Goal: Task Accomplishment & Management: Manage account settings

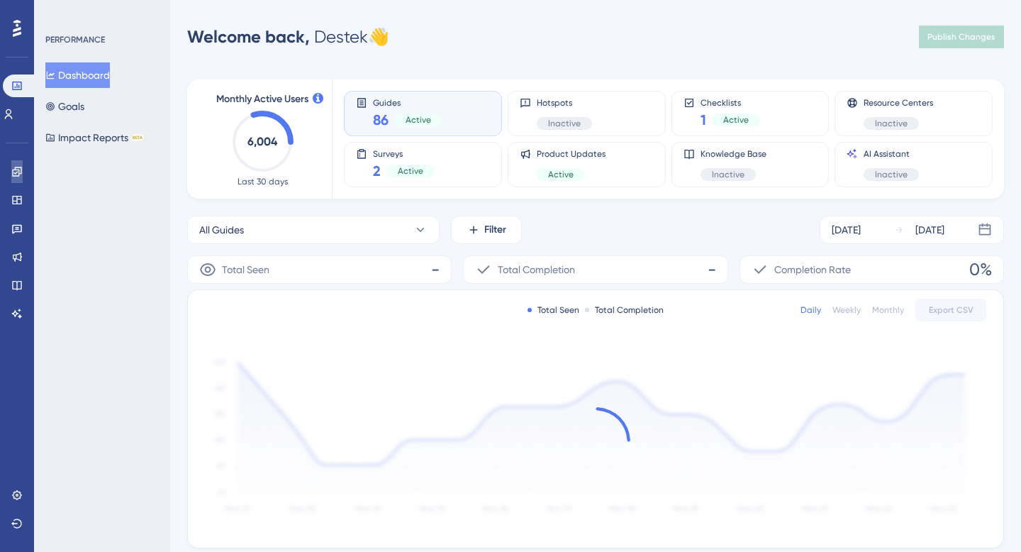
click at [21, 174] on icon at bounding box center [16, 171] width 11 height 11
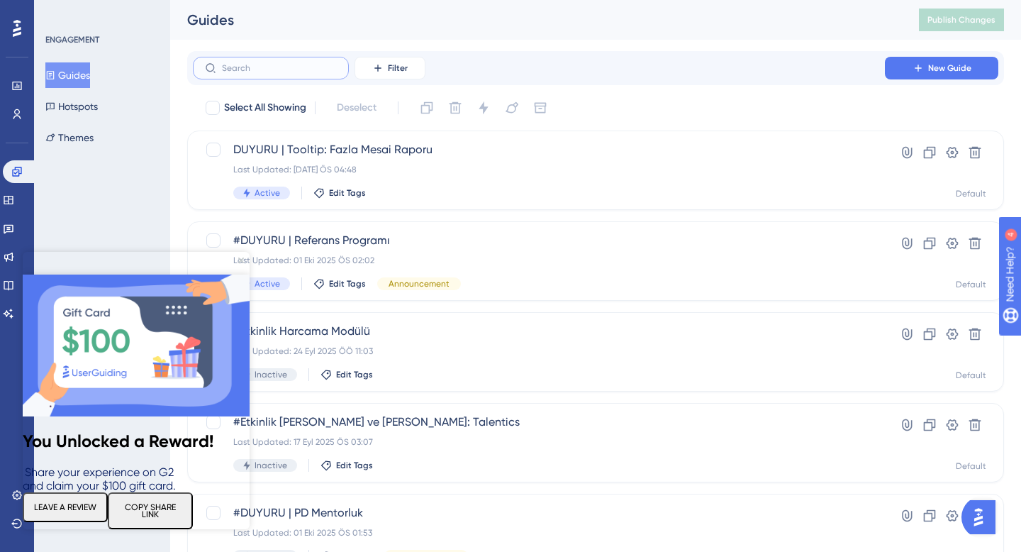
click at [291, 65] on input "text" at bounding box center [279, 68] width 115 height 10
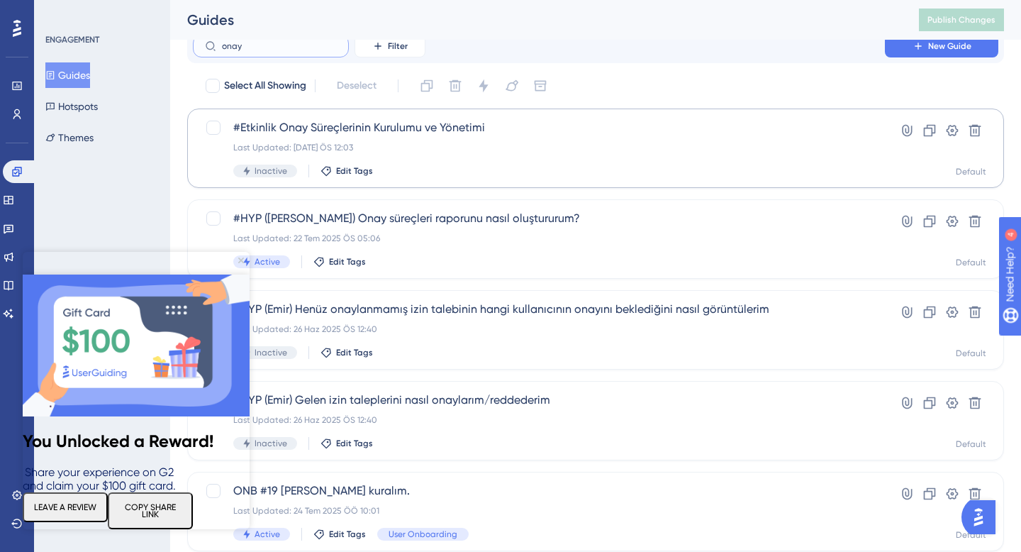
scroll to position [12, 0]
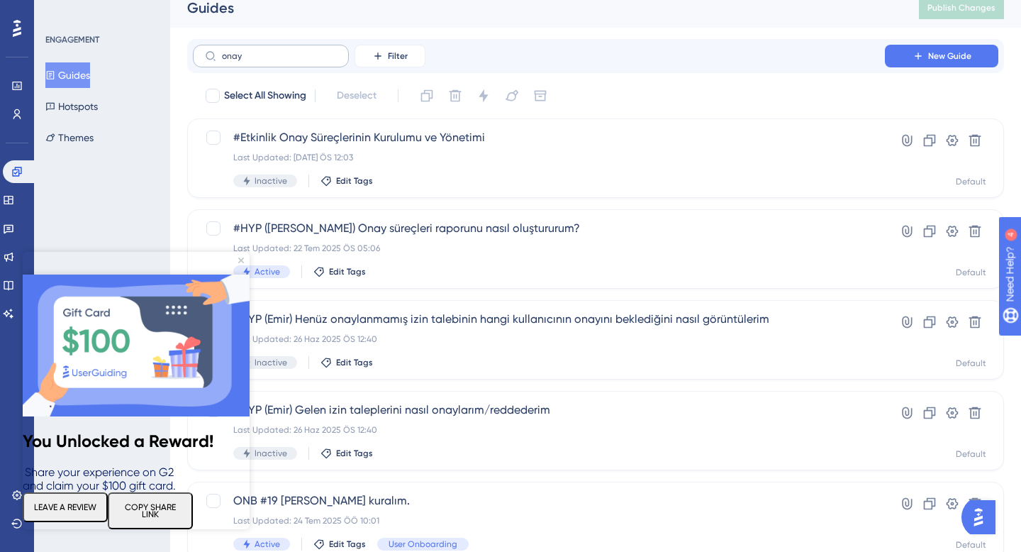
click at [269, 61] on label "onay" at bounding box center [271, 56] width 156 height 23
click at [269, 61] on input "onay" at bounding box center [279, 56] width 115 height 10
click at [269, 61] on label "onay" at bounding box center [271, 56] width 156 height 23
click at [269, 61] on input "onay" at bounding box center [279, 56] width 115 height 10
type input "onayö"
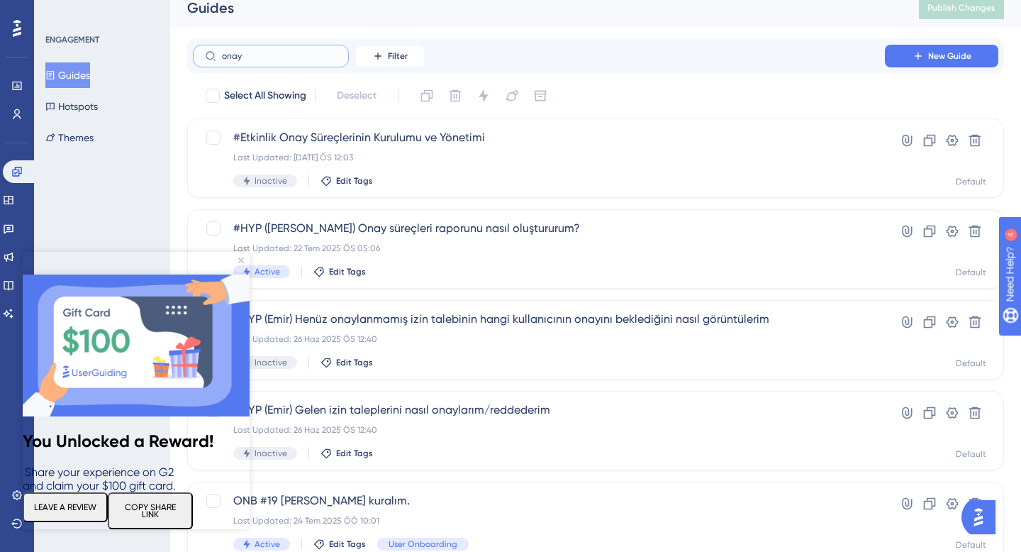
checkbox input "true"
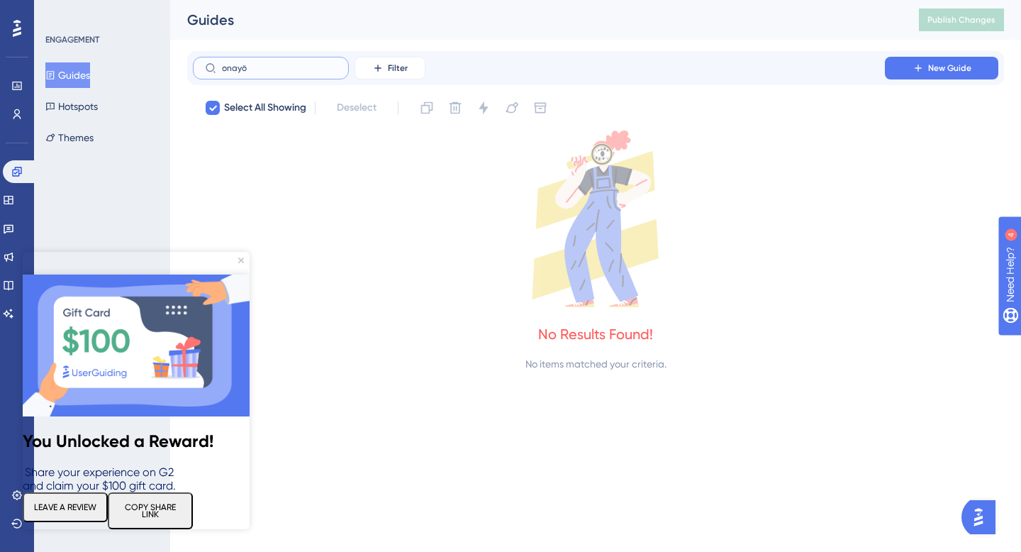
type input "onay"
checkbox input "false"
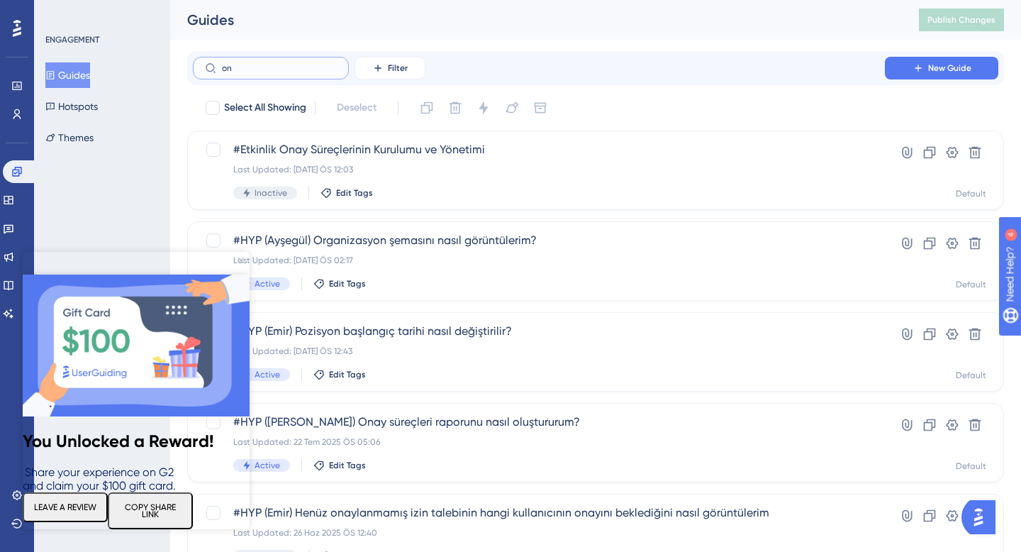
type input "o"
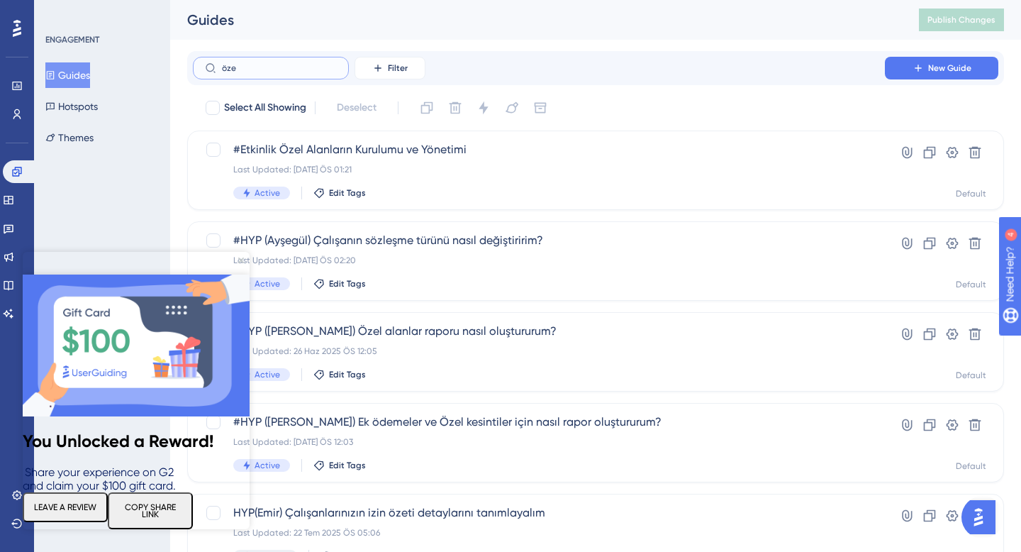
type input "özel"
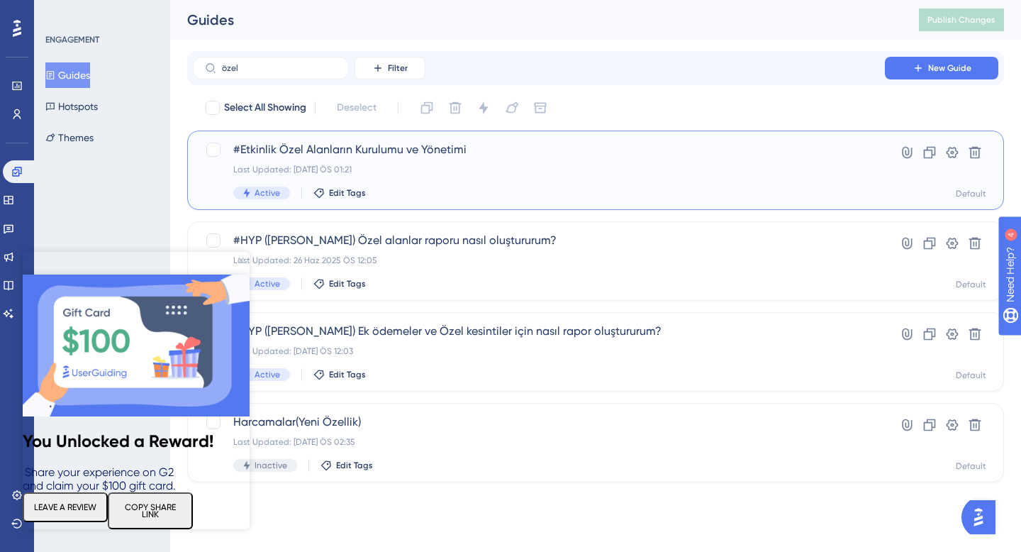
click at [405, 155] on span "#Etkinlik Özel Alanların Kurulumu ve Yönetimi" at bounding box center [538, 149] width 611 height 17
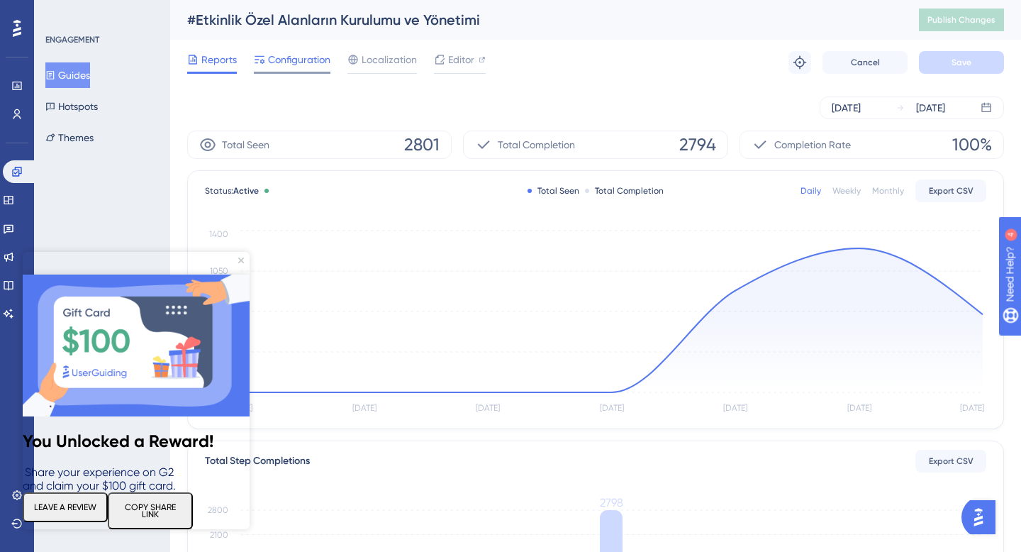
click at [305, 59] on span "Configuration" at bounding box center [299, 59] width 62 height 17
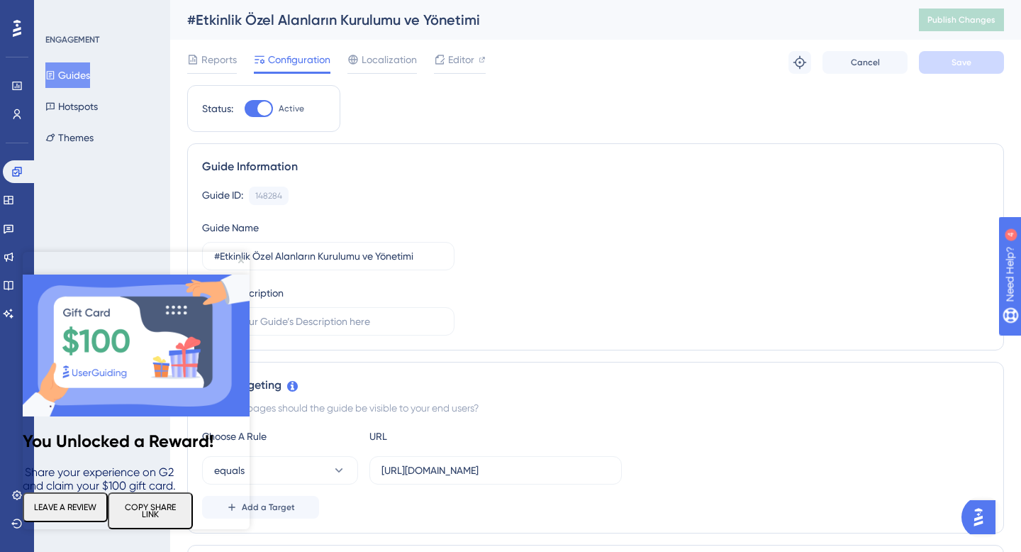
click at [256, 121] on div "Status: Active" at bounding box center [263, 108] width 153 height 47
click at [256, 111] on div at bounding box center [259, 108] width 28 height 17
click at [245, 109] on input "Active" at bounding box center [244, 108] width 1 height 1
checkbox input "false"
click at [990, 65] on button "Save" at bounding box center [961, 62] width 85 height 23
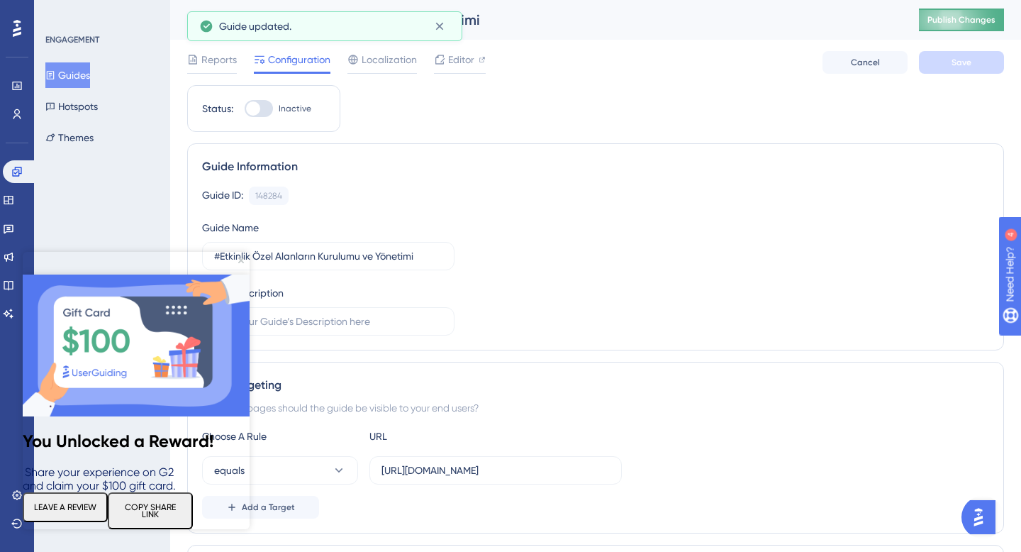
click at [962, 26] on button "Publish Changes" at bounding box center [961, 20] width 85 height 23
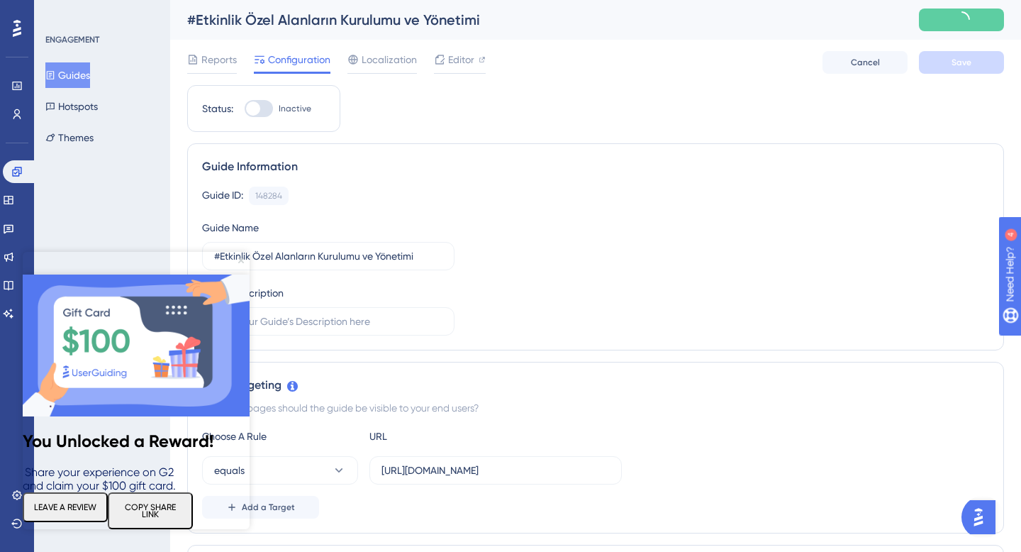
click at [242, 260] on icon "Close Preview" at bounding box center [241, 260] width 6 height 6
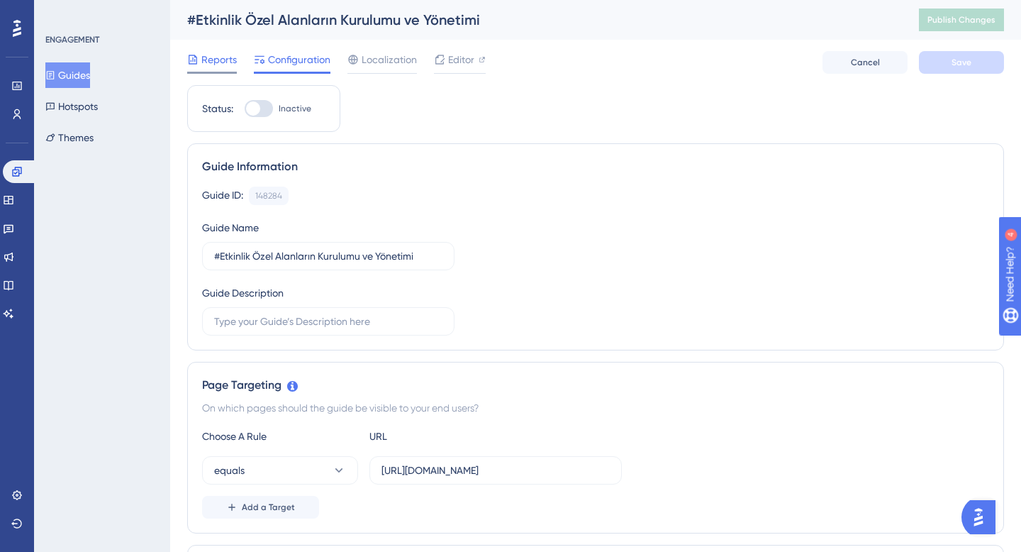
click at [218, 60] on span "Reports" at bounding box center [218, 59] width 35 height 17
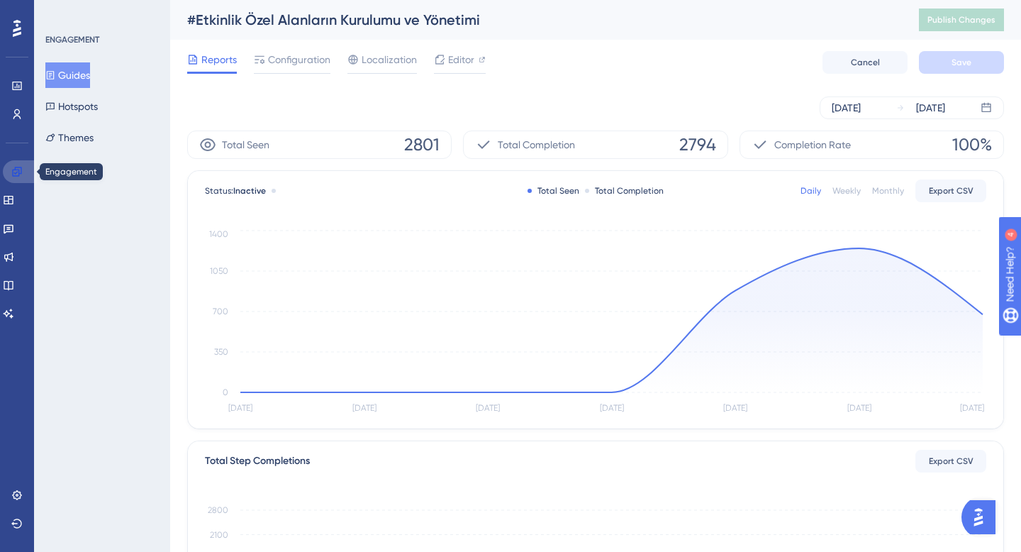
click at [24, 171] on link at bounding box center [20, 171] width 34 height 23
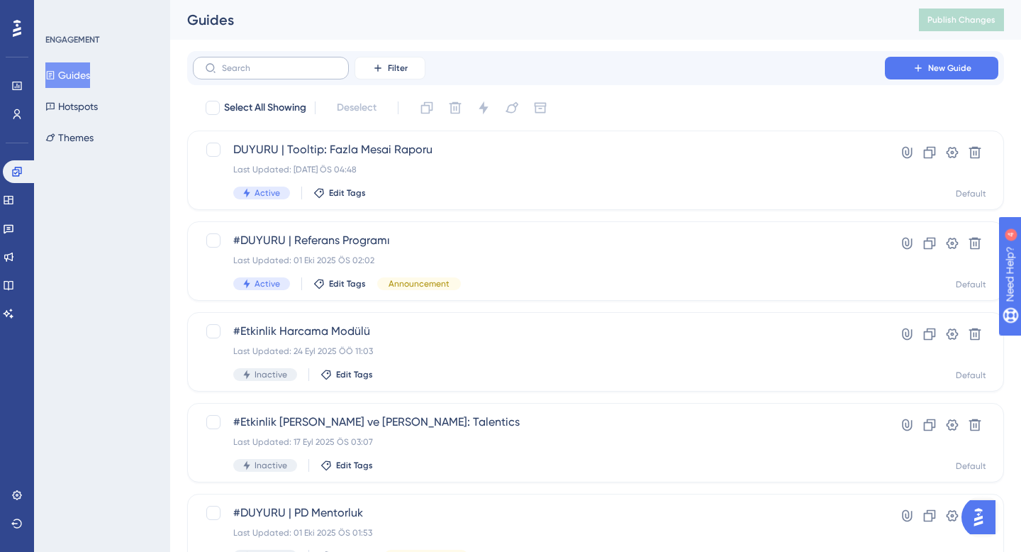
click at [289, 74] on label at bounding box center [271, 68] width 156 height 23
click at [289, 73] on input "text" at bounding box center [279, 68] width 115 height 10
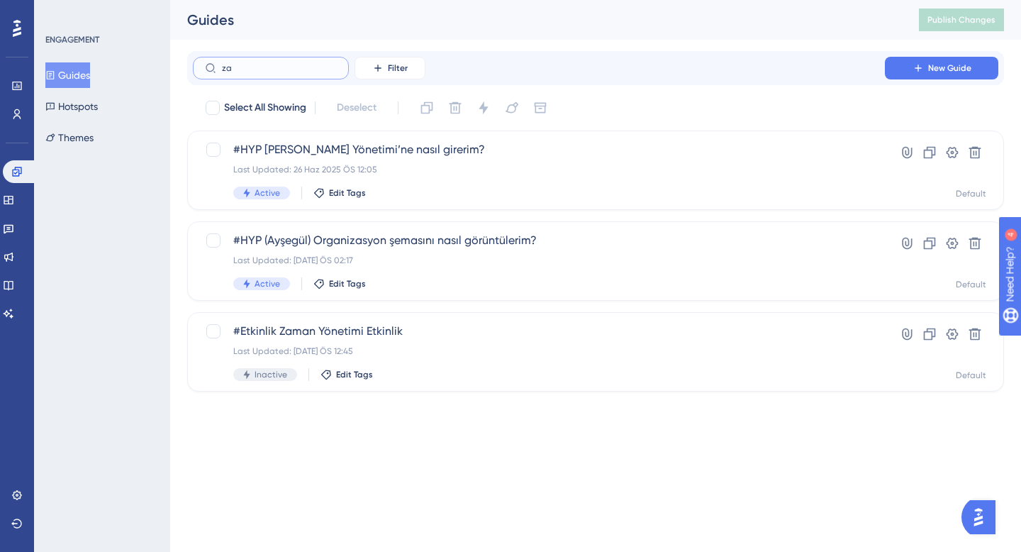
type input "z"
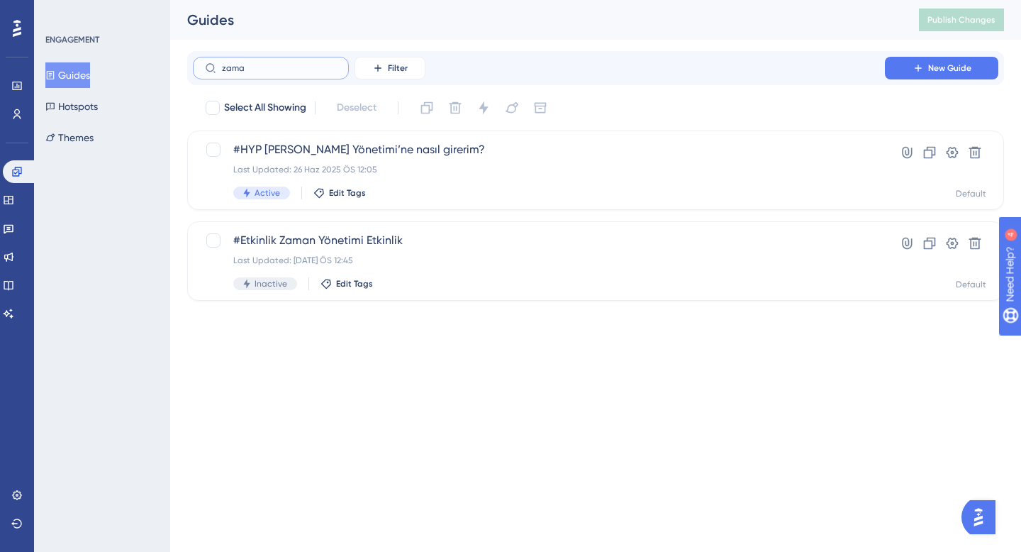
type input "zaman"
click at [411, 242] on span "#Etkinlik Zaman Yönetimi Etkinlik" at bounding box center [538, 240] width 611 height 17
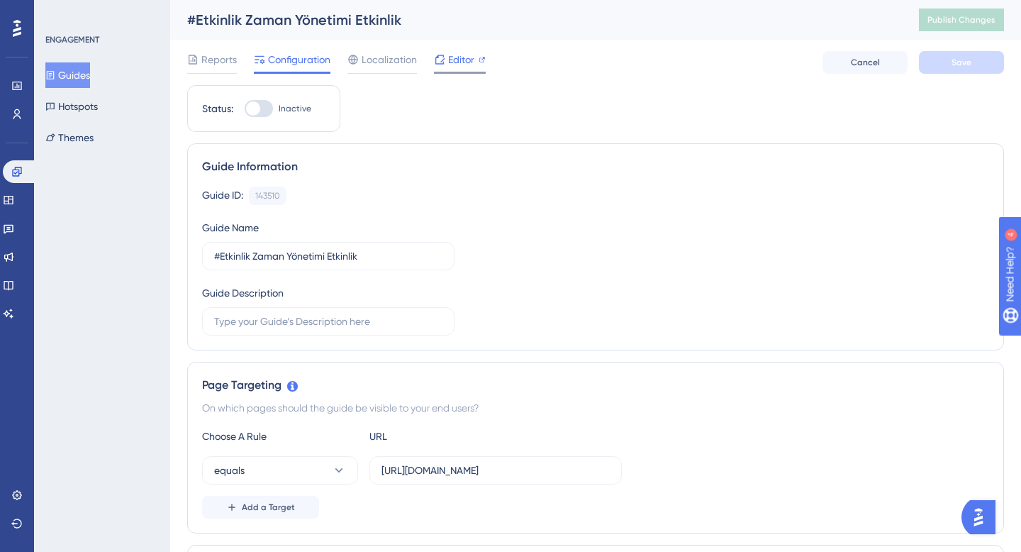
click at [462, 67] on span "Editor" at bounding box center [461, 59] width 26 height 17
